Goal: Information Seeking & Learning: Learn about a topic

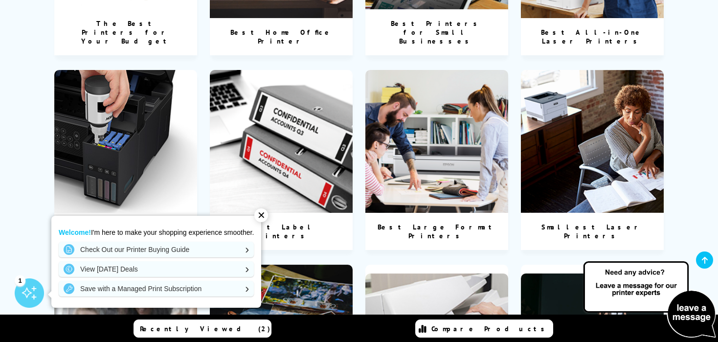
scroll to position [743, 0]
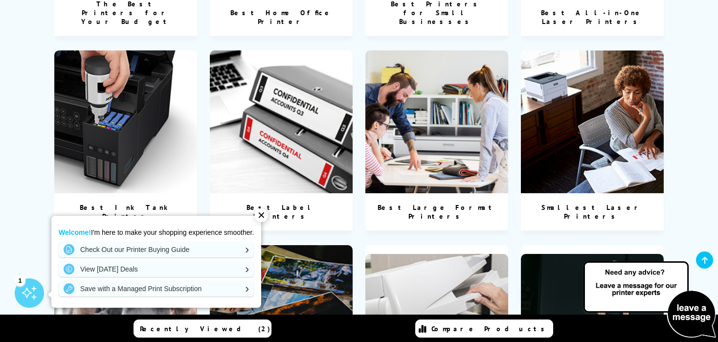
click at [116, 193] on div "Best Ink Tank Printer" at bounding box center [125, 211] width 143 height 37
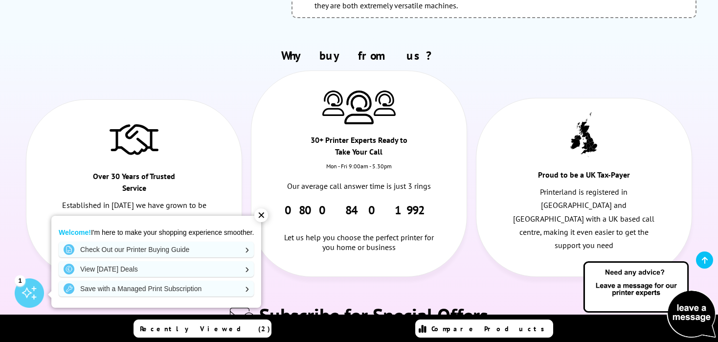
scroll to position [4452, 0]
